Goal: Find specific page/section: Find specific page/section

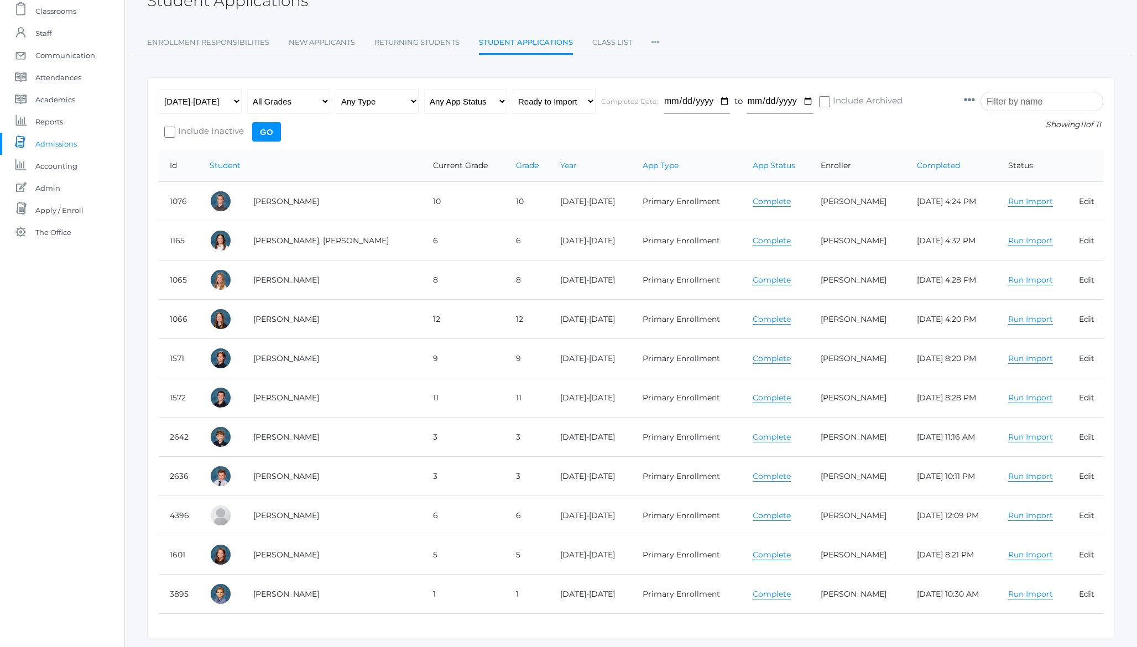
scroll to position [97, 0]
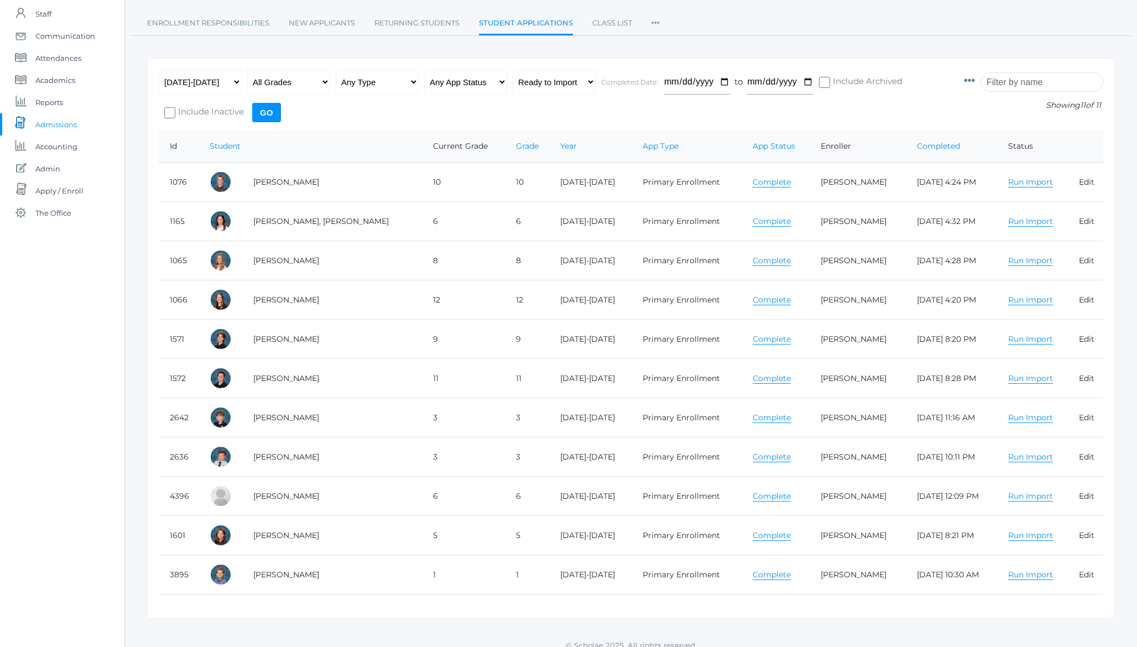
click at [138, 165] on div "SQL Query: SELECT "student_applications".* FROM "student_applications" INNER JO…" at bounding box center [631, 287] width 1012 height 664
